Goal: Information Seeking & Learning: Check status

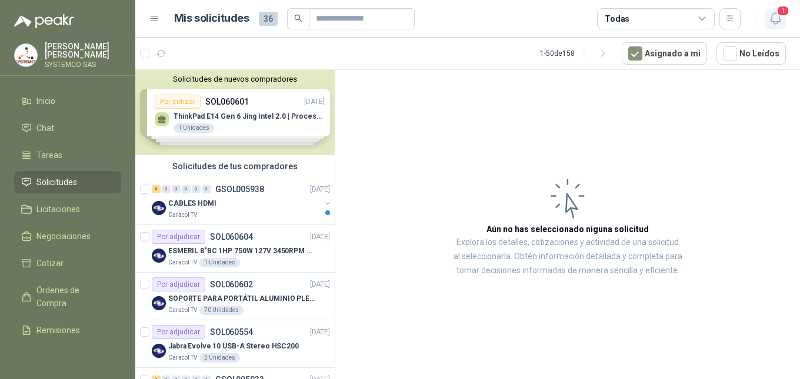
click at [770, 17] on icon "button" at bounding box center [775, 18] width 15 height 15
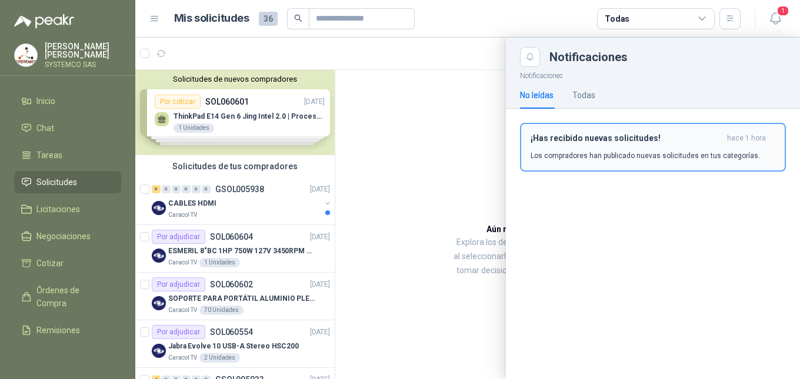
click at [657, 135] on h3 "¡Has recibido nuevas solicitudes!" at bounding box center [627, 139] width 192 height 10
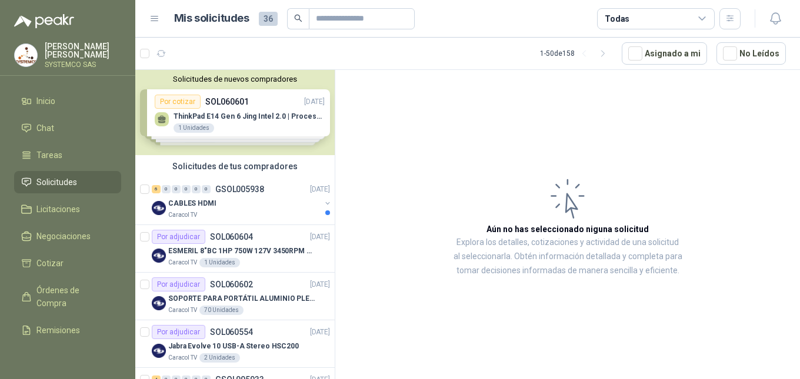
click at [187, 213] on p "Caracol TV" at bounding box center [182, 215] width 29 height 9
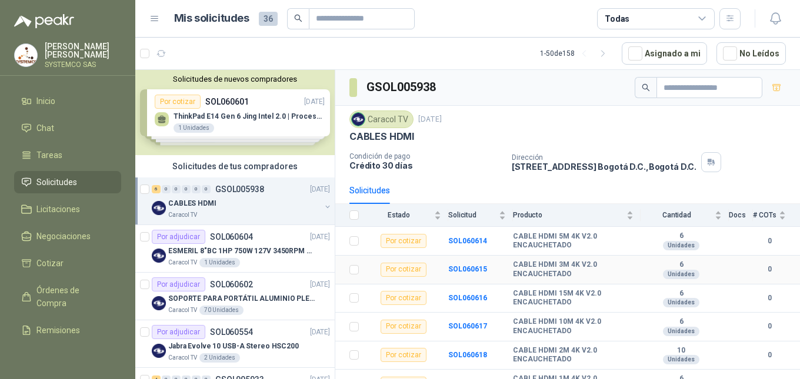
scroll to position [15, 0]
